Goal: Task Accomplishment & Management: Manage account settings

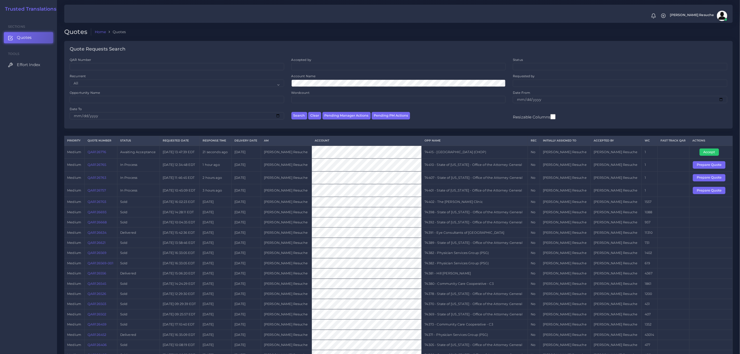
click at [103, 154] on link "QAR126776" at bounding box center [97, 152] width 19 height 4
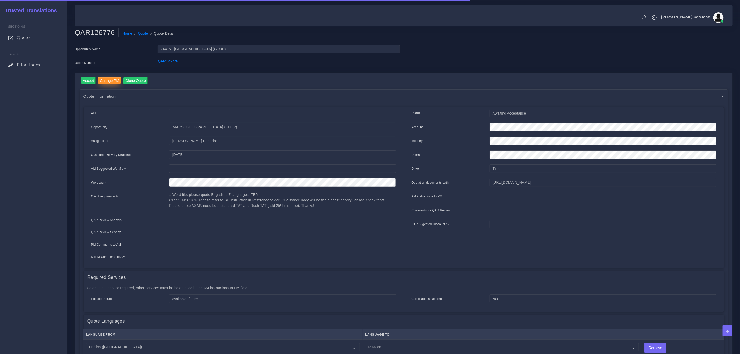
click at [106, 81] on input "Change PM" at bounding box center [109, 80] width 23 height 7
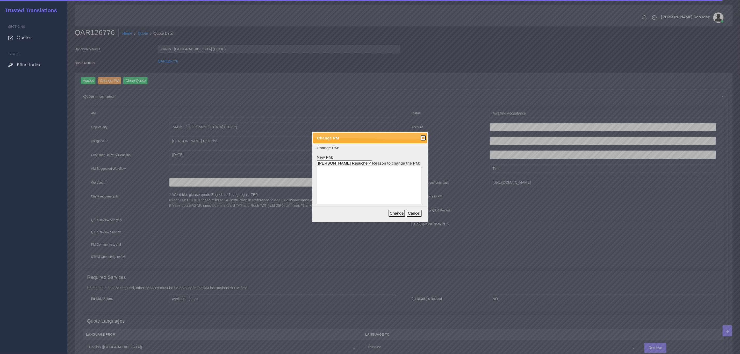
click at [337, 166] on select "Aldana Resuche Ana Whitby PM Beatriz Lacerda Dana Rossi Diego Leotta Gabriela S…" at bounding box center [344, 162] width 55 height 5
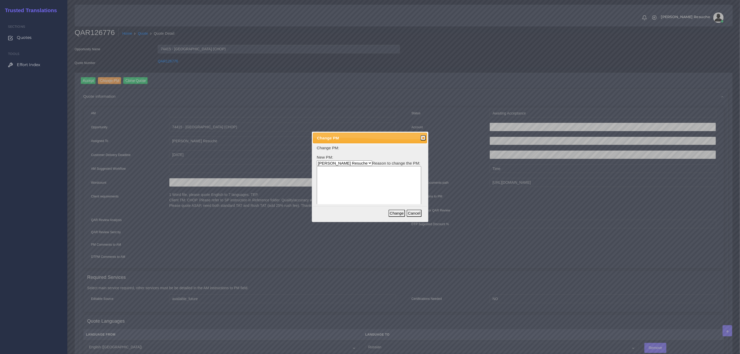
select select "3e925e02-f17d-4791-9412-c46ab5cb8daa"
click at [317, 160] on select "Aldana Resuche Ana Whitby PM Beatriz Lacerda Dana Rossi Diego Leotta Gabriela S…" at bounding box center [344, 162] width 55 height 5
click at [362, 181] on textarea at bounding box center [369, 190] width 104 height 49
type textarea "Workload"
click at [400, 212] on button "Change" at bounding box center [396, 213] width 17 height 7
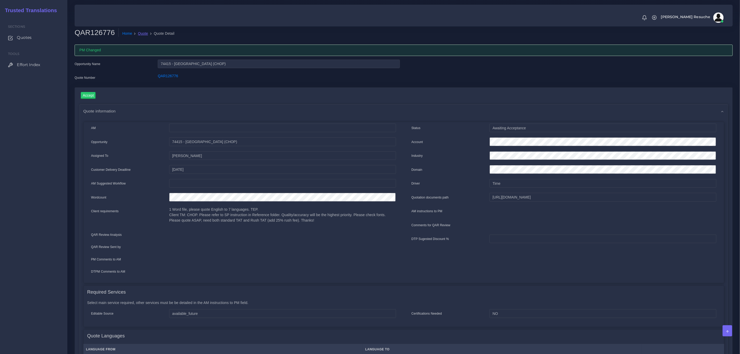
click at [141, 34] on link "Quote" at bounding box center [143, 33] width 10 height 5
